Goal: Information Seeking & Learning: Find specific fact

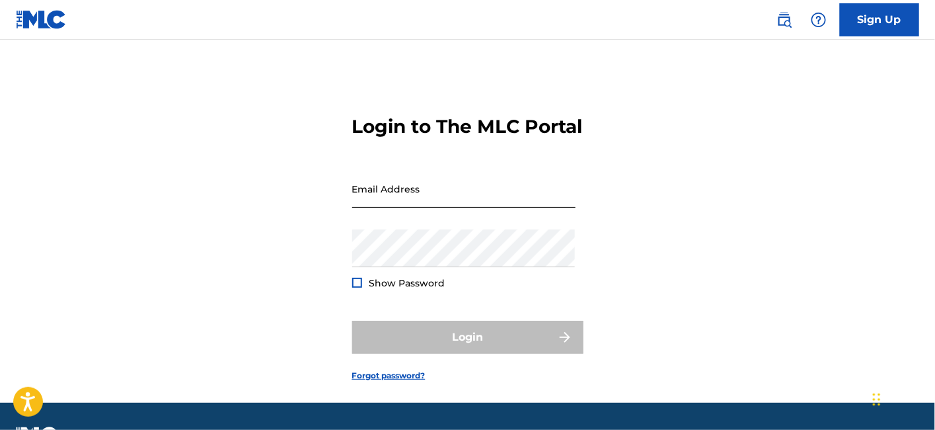
click at [488, 208] on input "Email Address" at bounding box center [463, 189] width 223 height 38
type input "[EMAIL_ADDRESS][DOMAIN_NAME]"
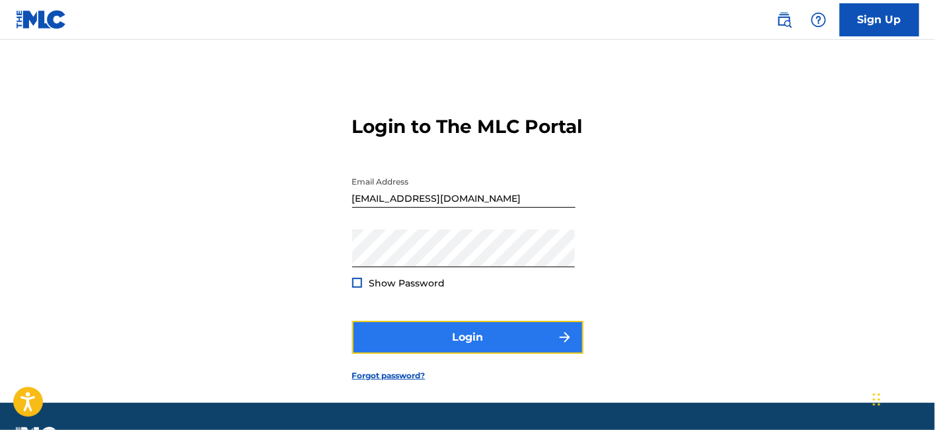
click at [461, 354] on button "Login" at bounding box center [467, 337] width 231 height 33
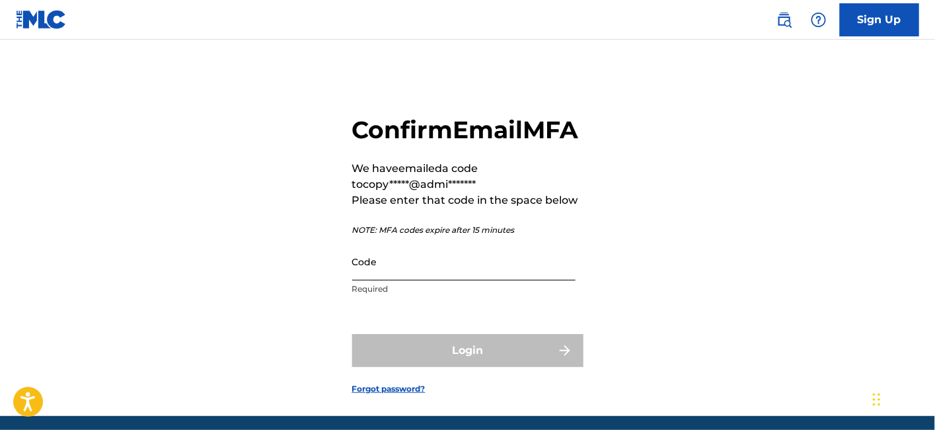
click at [489, 280] on input "Code" at bounding box center [463, 262] width 223 height 38
paste input "987553"
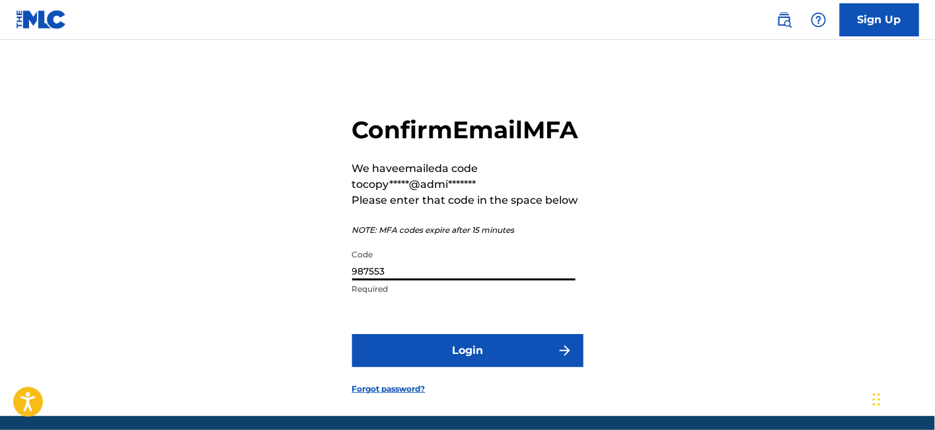
type input "987553"
click at [352, 334] on button "Login" at bounding box center [467, 350] width 231 height 33
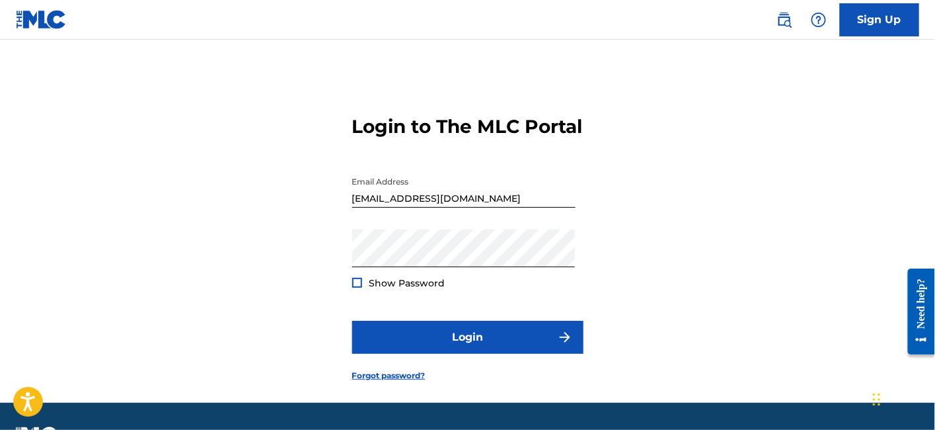
click at [359, 287] on div at bounding box center [357, 283] width 10 height 10
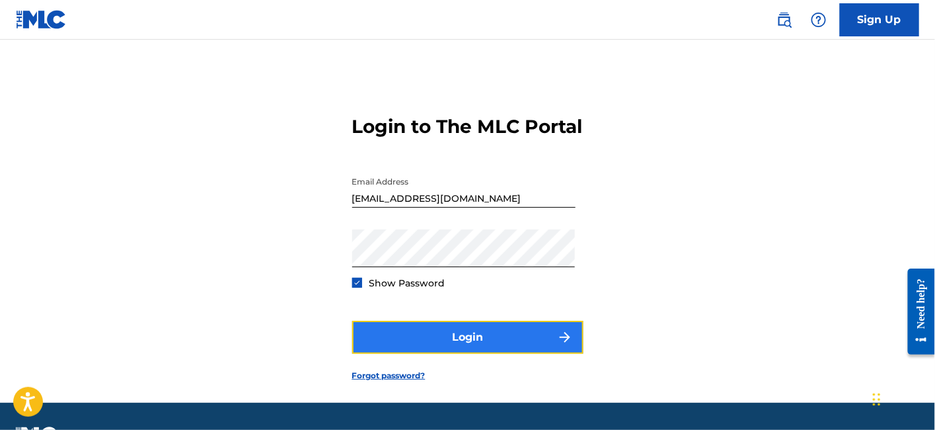
click at [465, 354] on button "Login" at bounding box center [467, 337] width 231 height 33
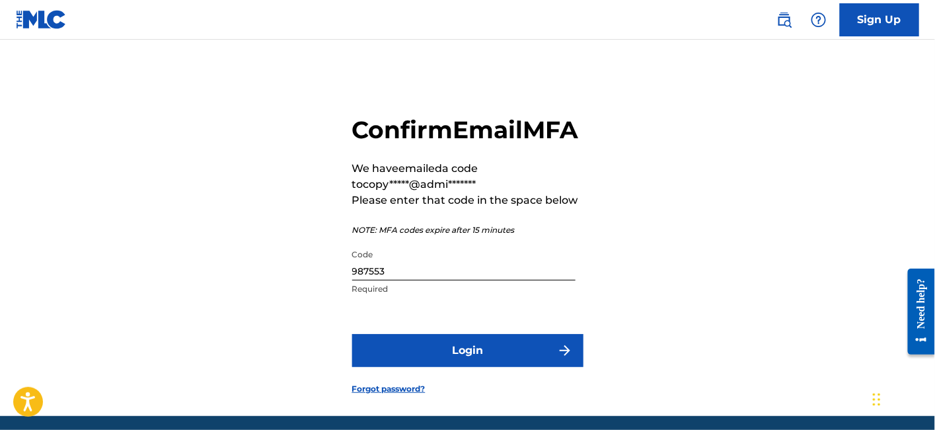
click at [481, 401] on form "Confirm Email MFA We have emailed a code to copy*****@admi******* Please enter …" at bounding box center [467, 244] width 231 height 343
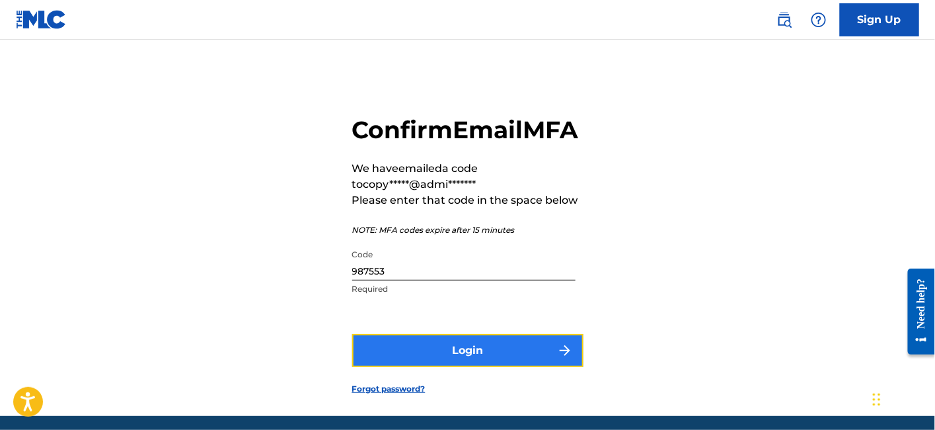
click at [478, 367] on button "Login" at bounding box center [467, 350] width 231 height 33
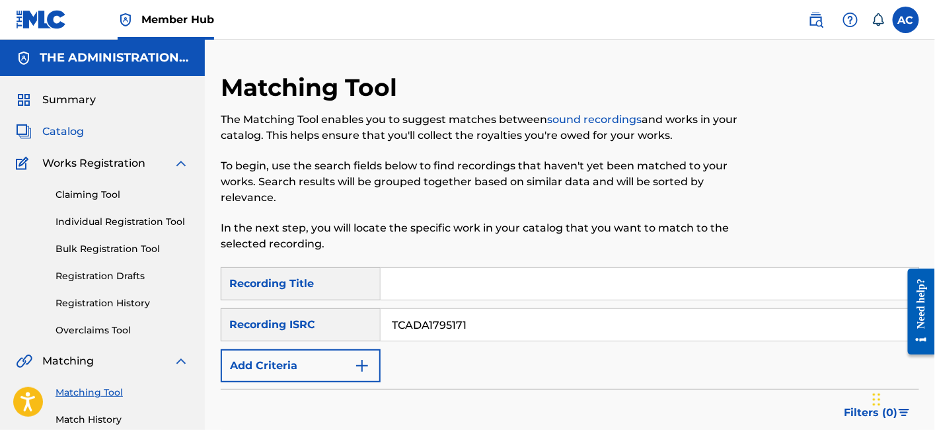
click at [71, 129] on span "Catalog" at bounding box center [63, 132] width 42 height 16
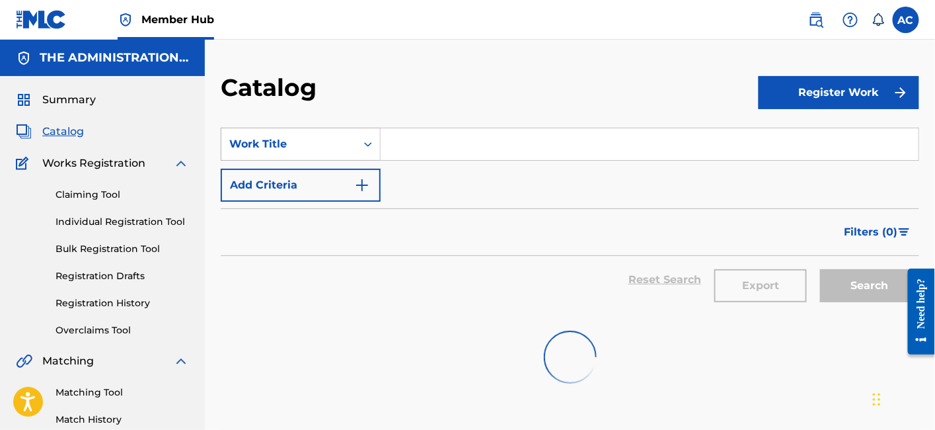
click at [340, 143] on div "Work Title" at bounding box center [288, 144] width 119 height 16
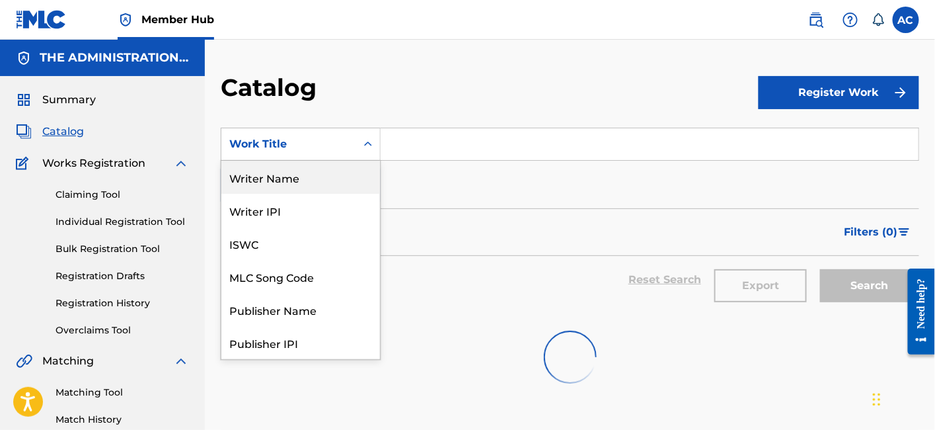
click at [309, 178] on div "Writer Name" at bounding box center [300, 177] width 159 height 33
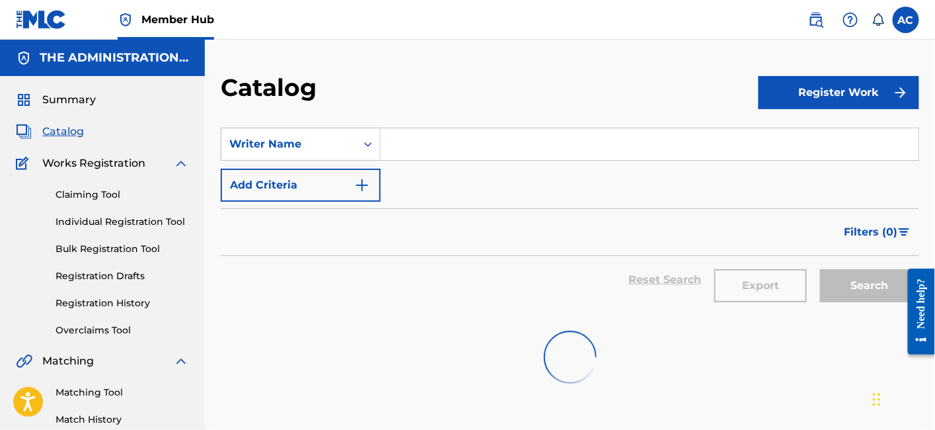
click at [412, 147] on input "Search Form" at bounding box center [650, 144] width 538 height 32
paste input "[PERSON_NAME] [PERSON_NAME] III"
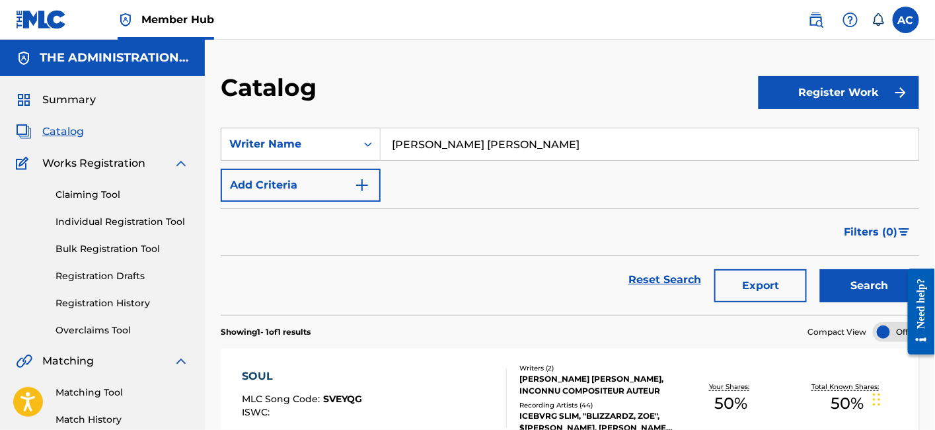
type input "[PERSON_NAME] [PERSON_NAME]"
click at [820, 269] on button "Search" at bounding box center [869, 285] width 99 height 33
click at [574, 149] on input "[PERSON_NAME] [PERSON_NAME]" at bounding box center [650, 144] width 538 height 32
click at [820, 269] on button "Search" at bounding box center [869, 285] width 99 height 33
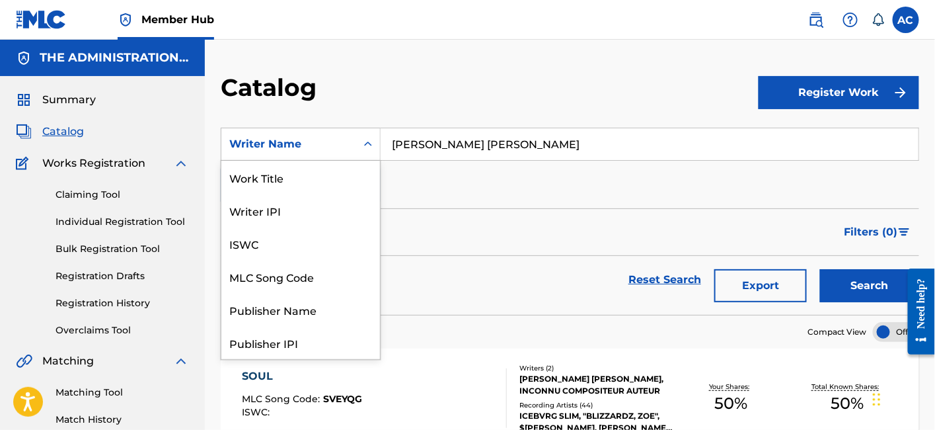
click at [324, 145] on div "Writer Name" at bounding box center [288, 144] width 119 height 16
click at [300, 167] on div "Work Title" at bounding box center [300, 177] width 159 height 33
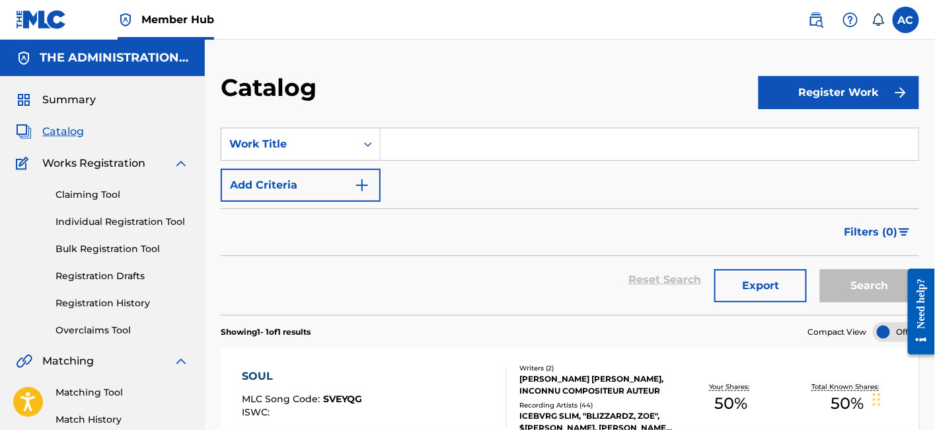
click at [441, 133] on input "Search Form" at bounding box center [650, 144] width 538 height 32
paste input "50 On My Hip"
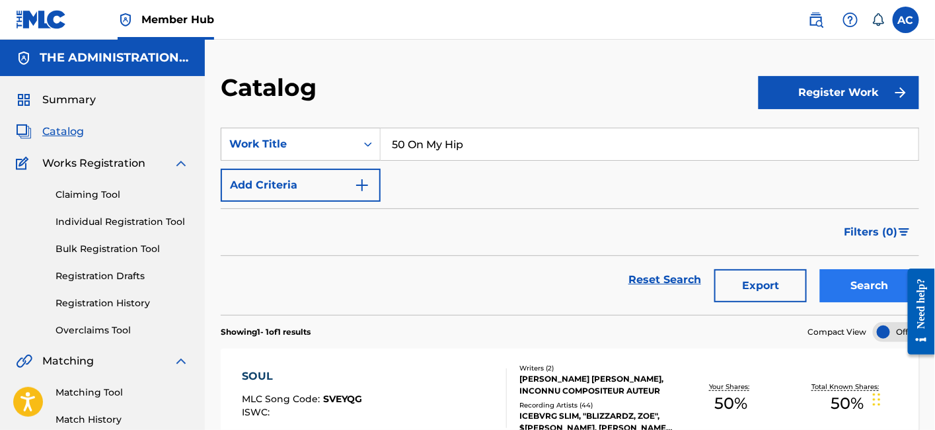
type input "50 On My Hip"
click at [852, 281] on button "Search" at bounding box center [869, 285] width 99 height 33
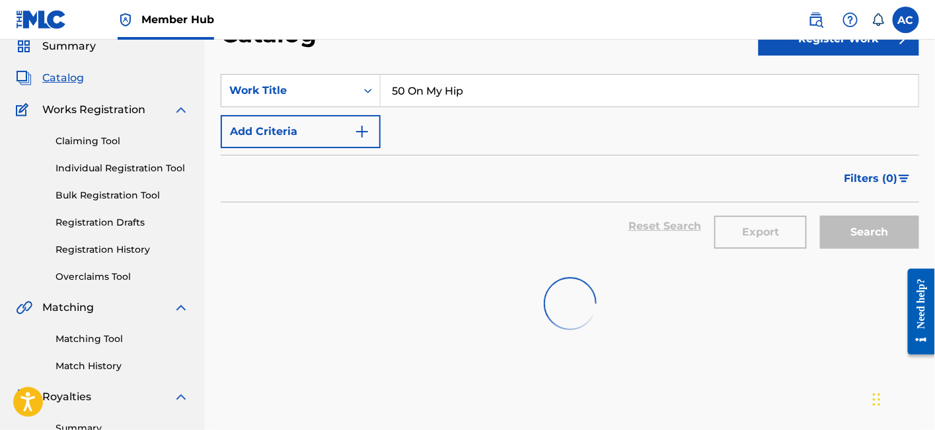
scroll to position [56, 0]
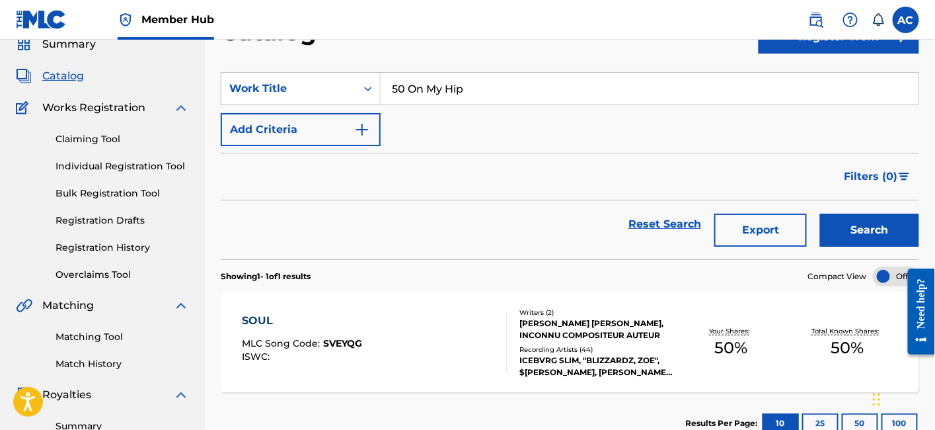
click at [500, 82] on input "50 On My Hip" at bounding box center [650, 89] width 538 height 32
click at [820, 213] on button "Search" at bounding box center [869, 229] width 99 height 33
